Goal: Information Seeking & Learning: Check status

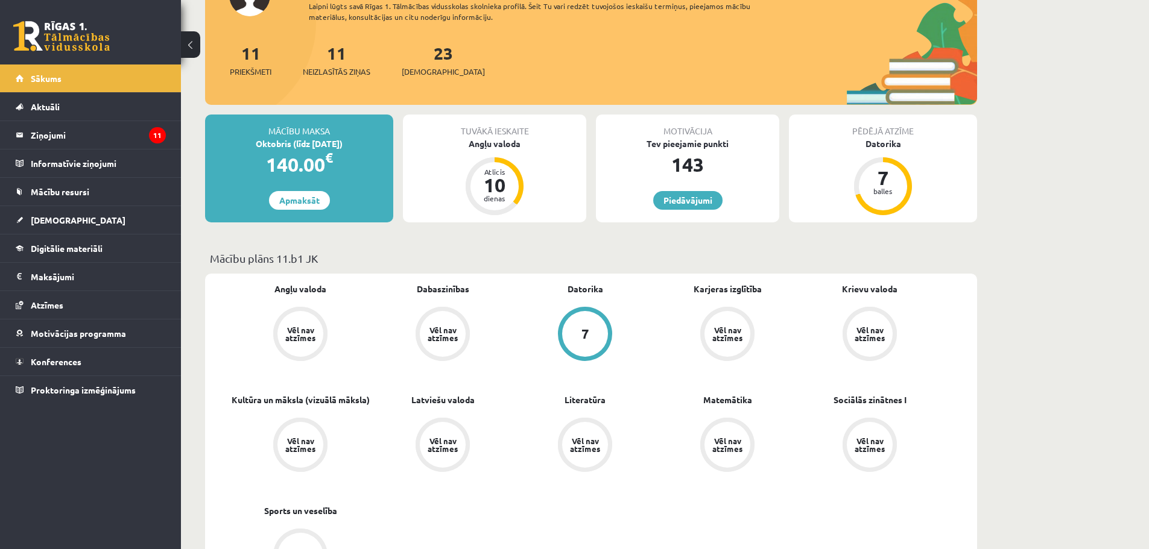
scroll to position [121, 0]
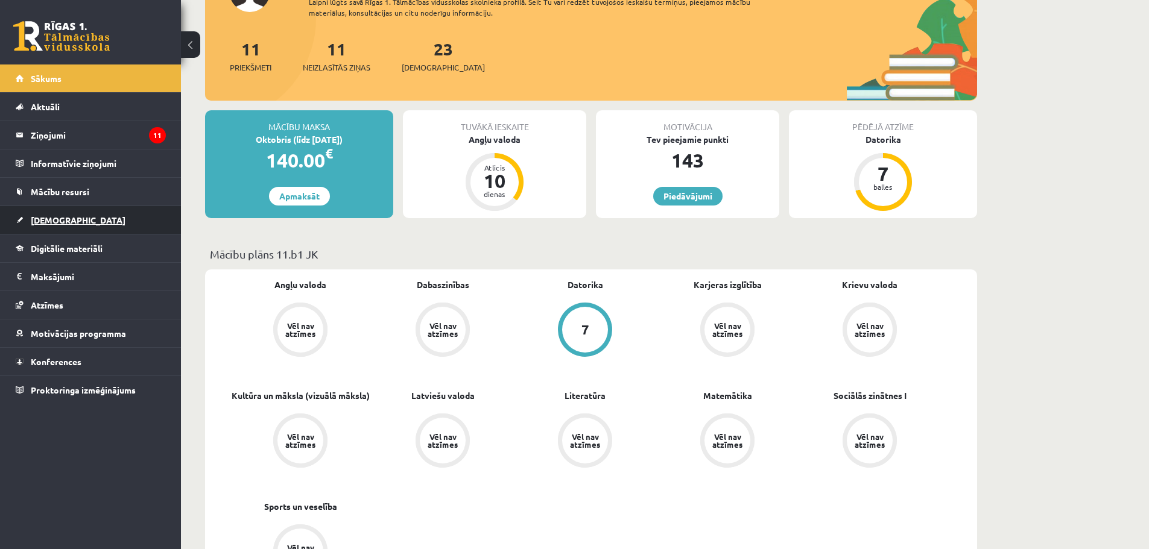
click at [33, 216] on span "[DEMOGRAPHIC_DATA]" at bounding box center [78, 220] width 95 height 11
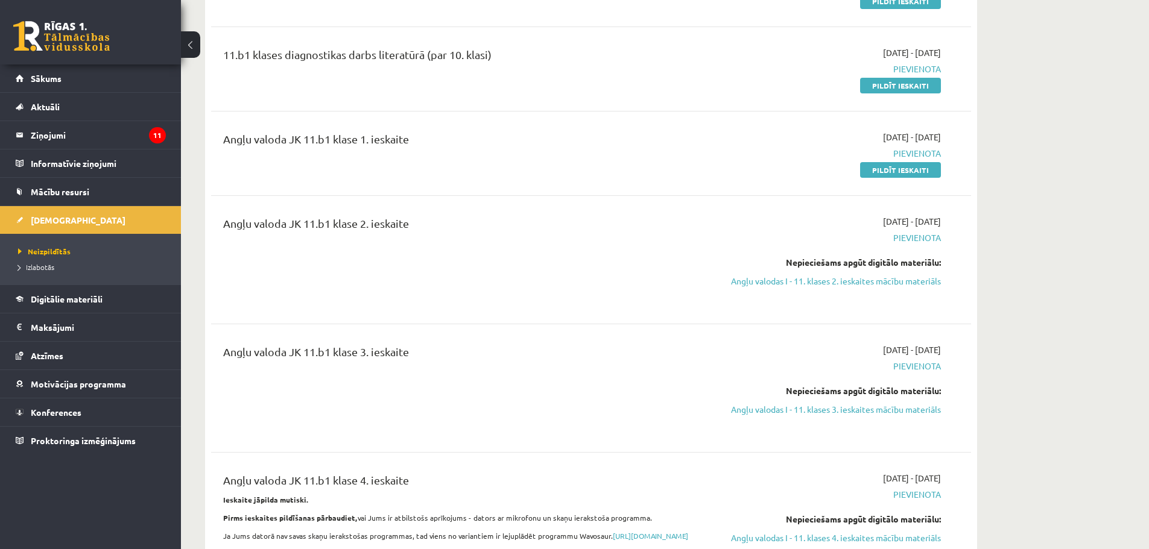
scroll to position [302, 0]
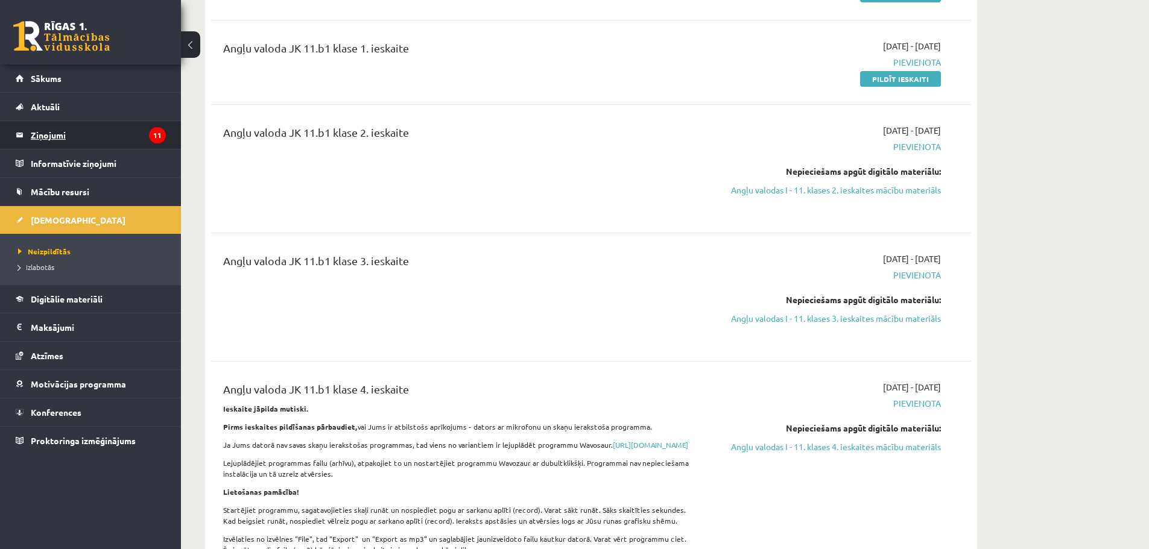
click at [42, 136] on legend "Ziņojumi 11" at bounding box center [98, 135] width 135 height 28
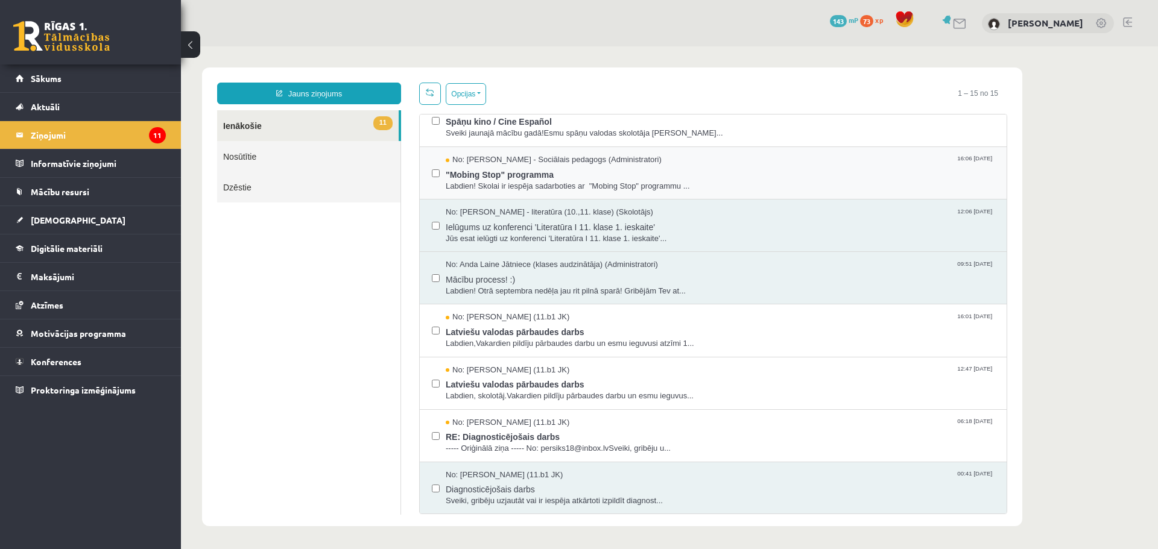
scroll to position [388, 0]
click at [548, 382] on span "Latviešu valodas pārbaudes darbs" at bounding box center [720, 382] width 549 height 15
click at [505, 378] on span "Latviešu valodas pārbaudes darbs" at bounding box center [720, 382] width 549 height 15
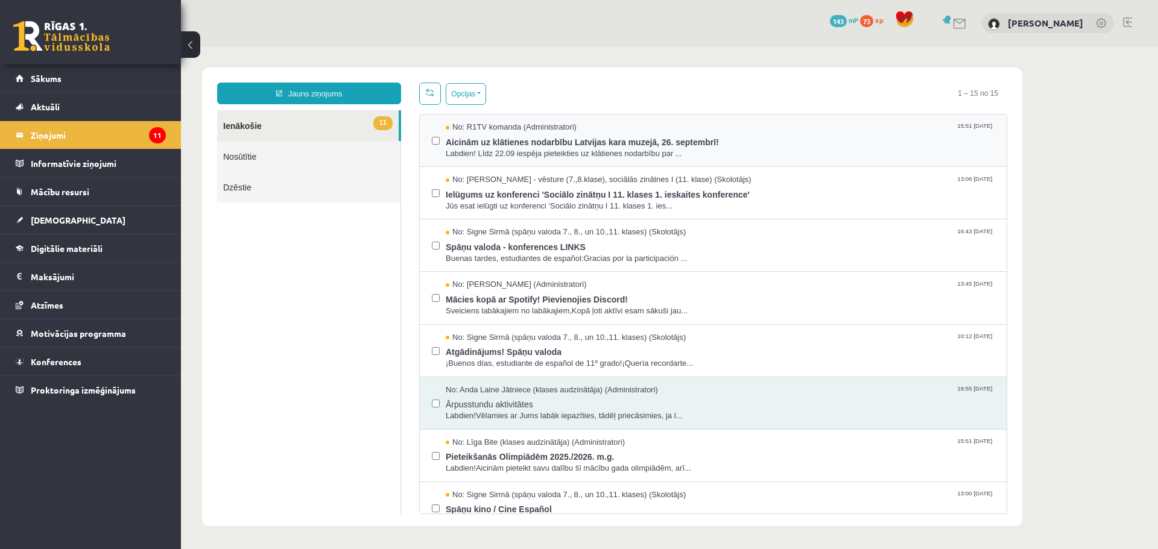
scroll to position [0, 0]
click at [521, 405] on span "Ārpusstundu aktivitātes" at bounding box center [720, 403] width 549 height 15
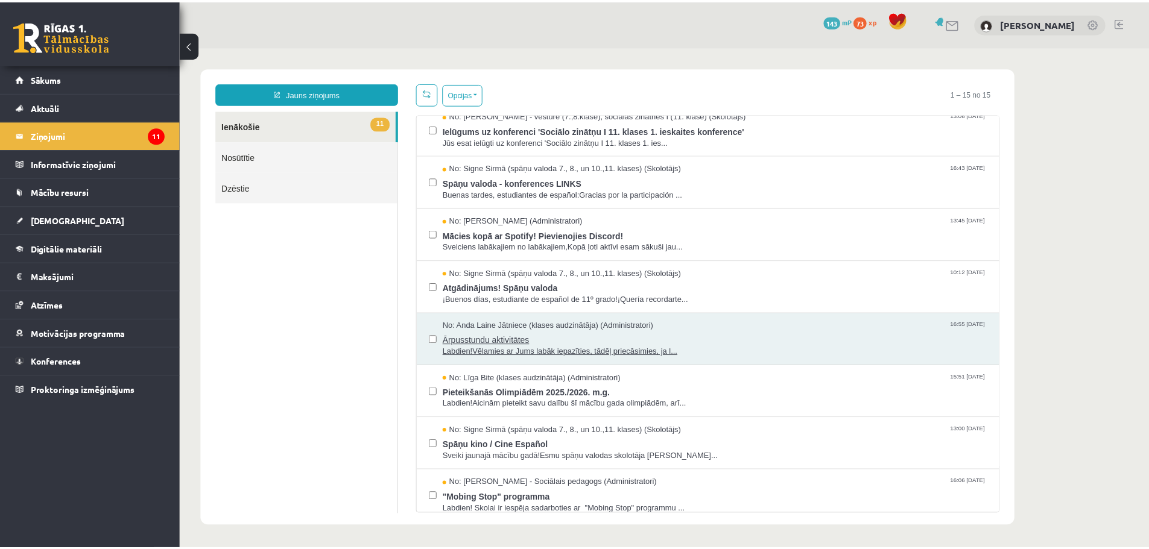
scroll to position [27, 0]
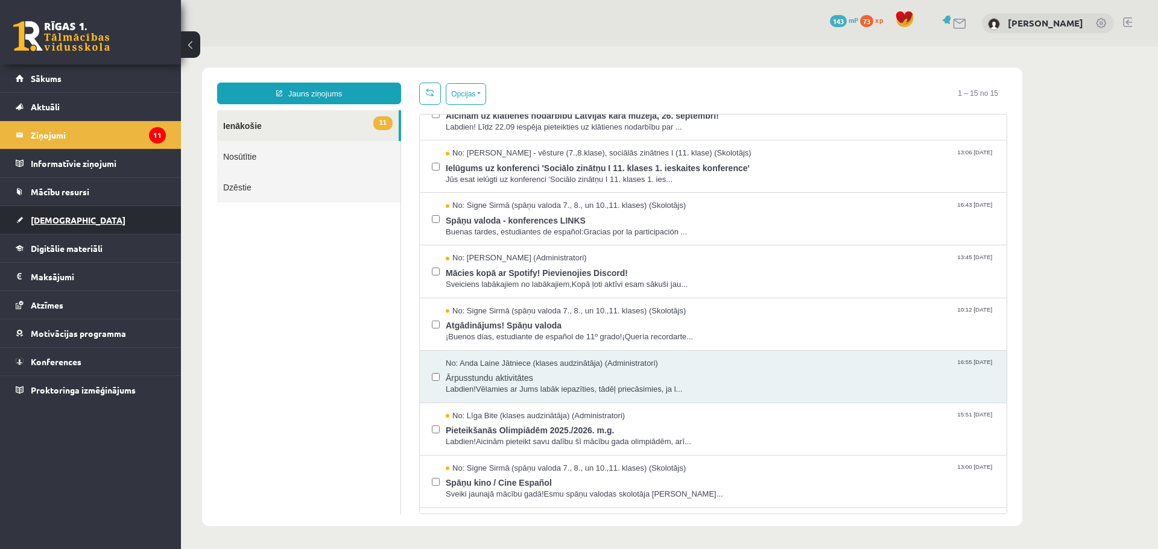
click at [72, 222] on link "[DEMOGRAPHIC_DATA]" at bounding box center [91, 220] width 150 height 28
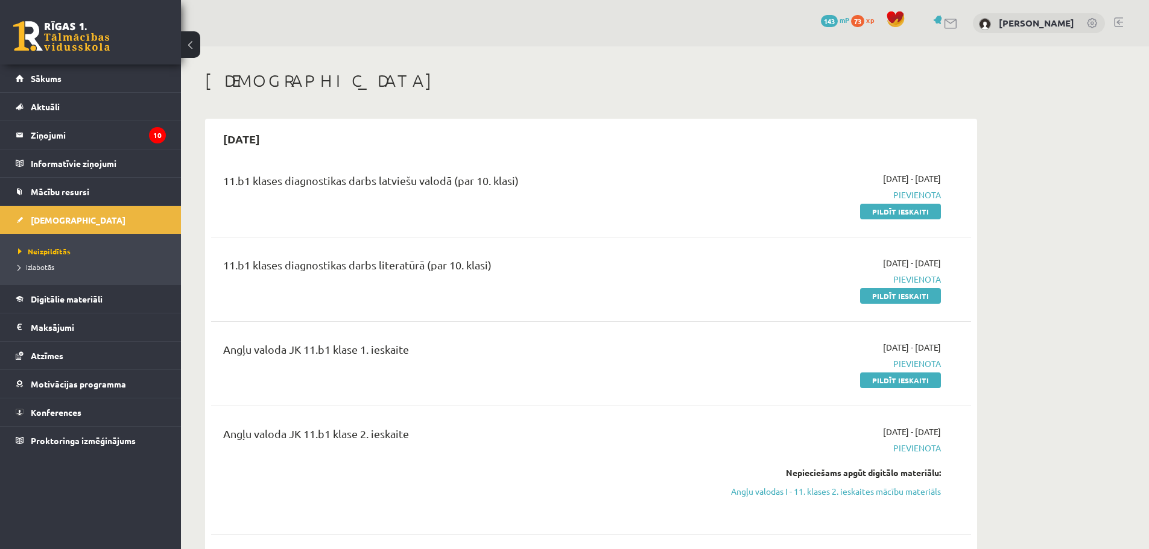
click at [581, 79] on h1 "[DEMOGRAPHIC_DATA]" at bounding box center [591, 81] width 772 height 21
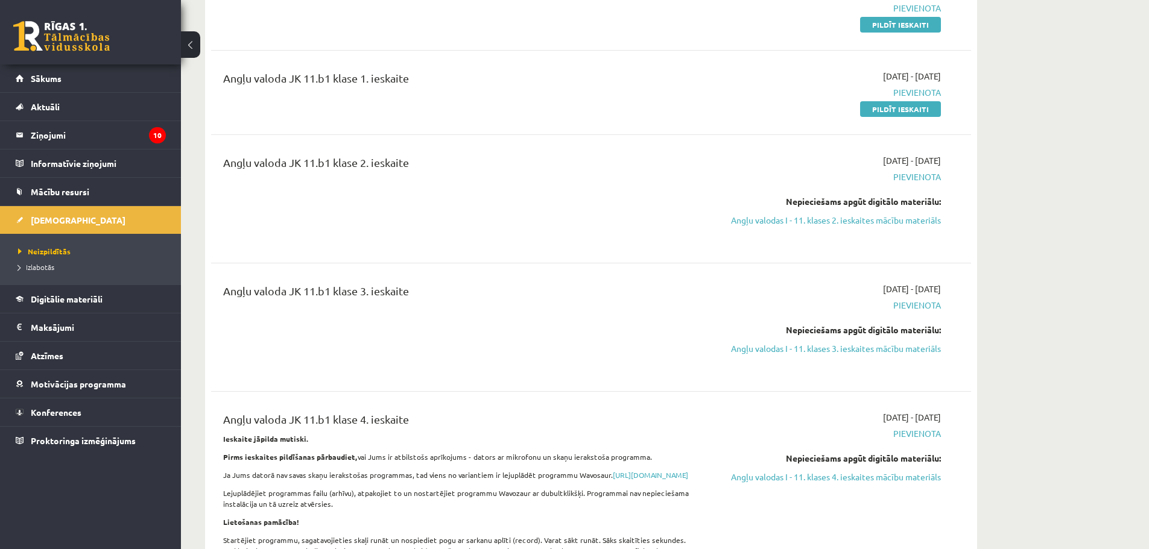
scroll to position [241, 0]
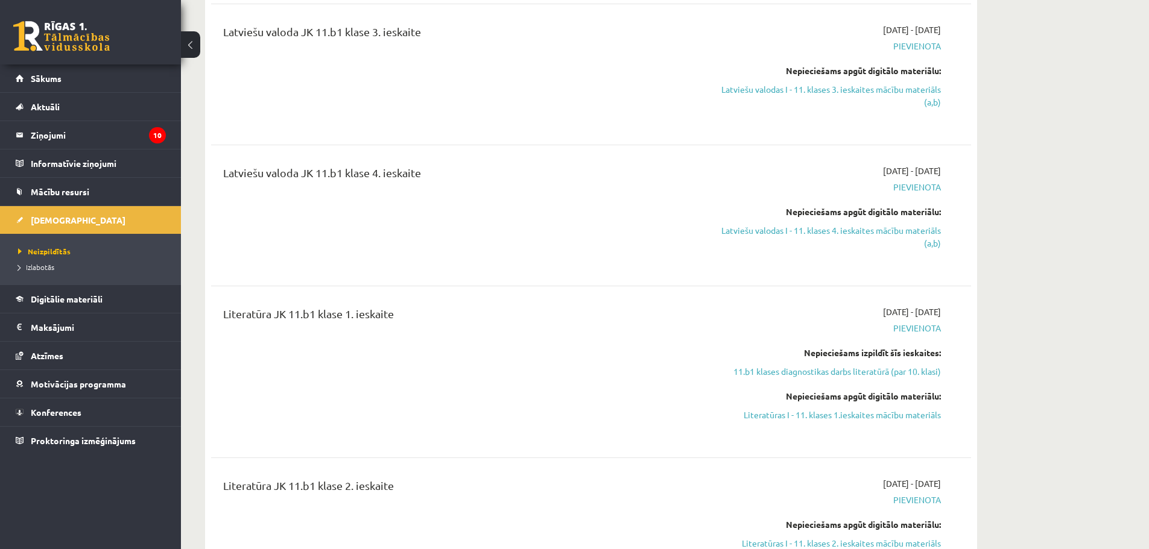
scroll to position [1327, 0]
